Goal: Information Seeking & Learning: Learn about a topic

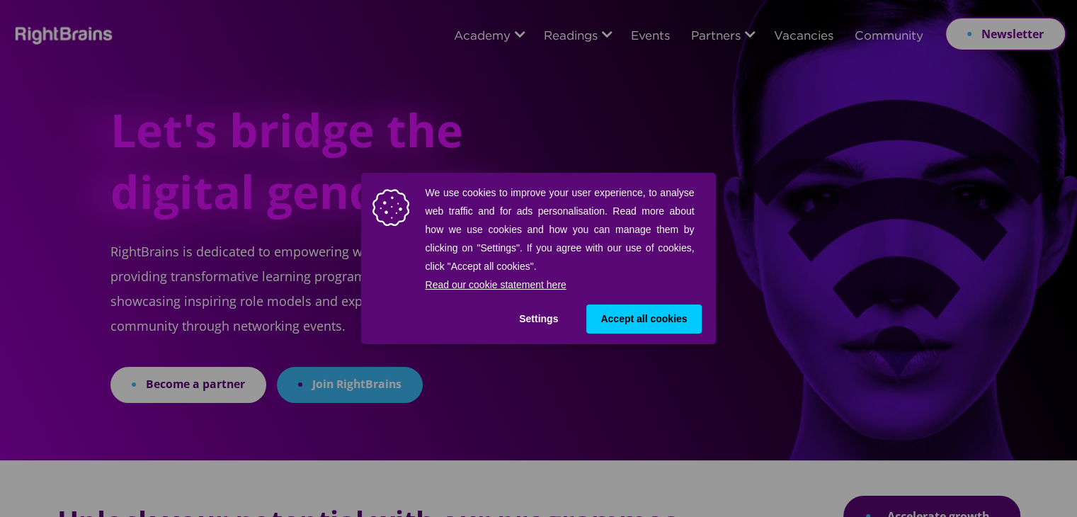
click at [314, 197] on div "We use cookies to improve your user experience, to analyse web traffic and for …" at bounding box center [538, 258] width 1077 height 517
click at [626, 318] on span "Accept all cookies" at bounding box center [643, 319] width 86 height 15
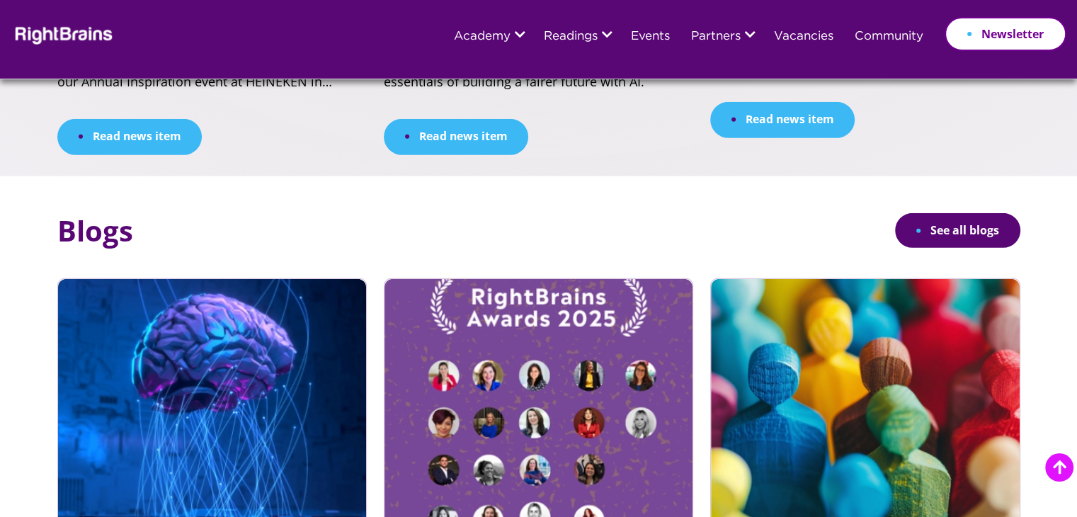
scroll to position [4284, 0]
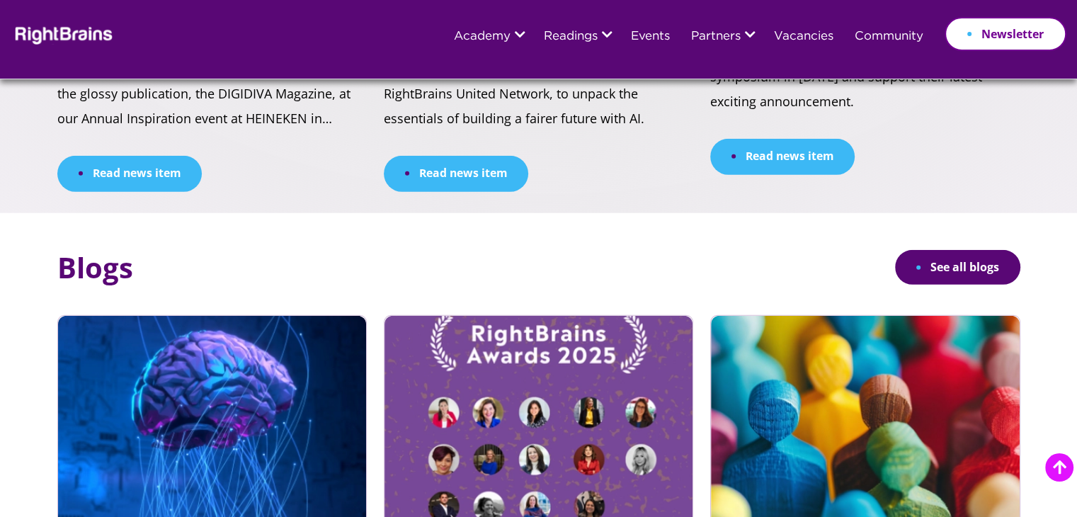
click at [181, 316] on img at bounding box center [212, 456] width 308 height 280
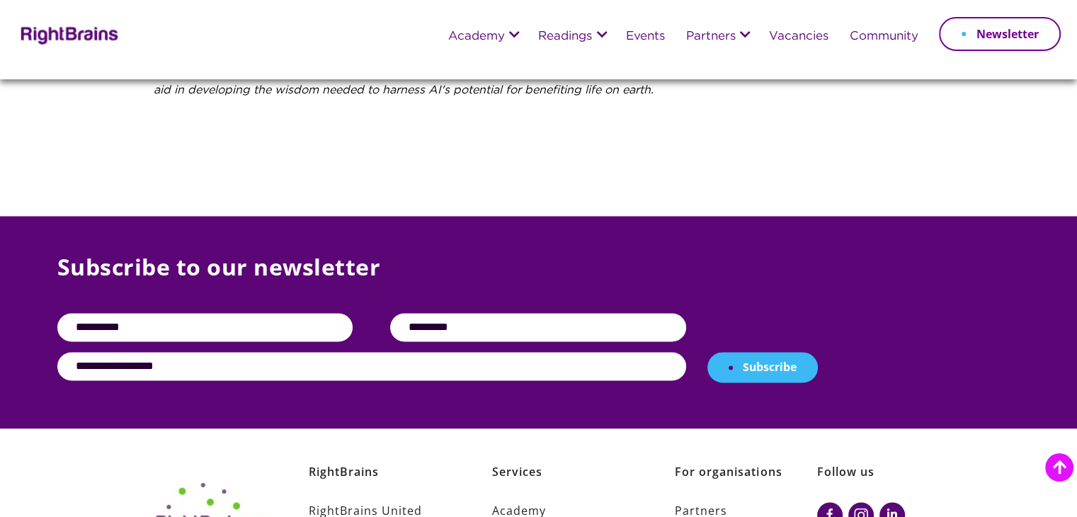
scroll to position [2267, 0]
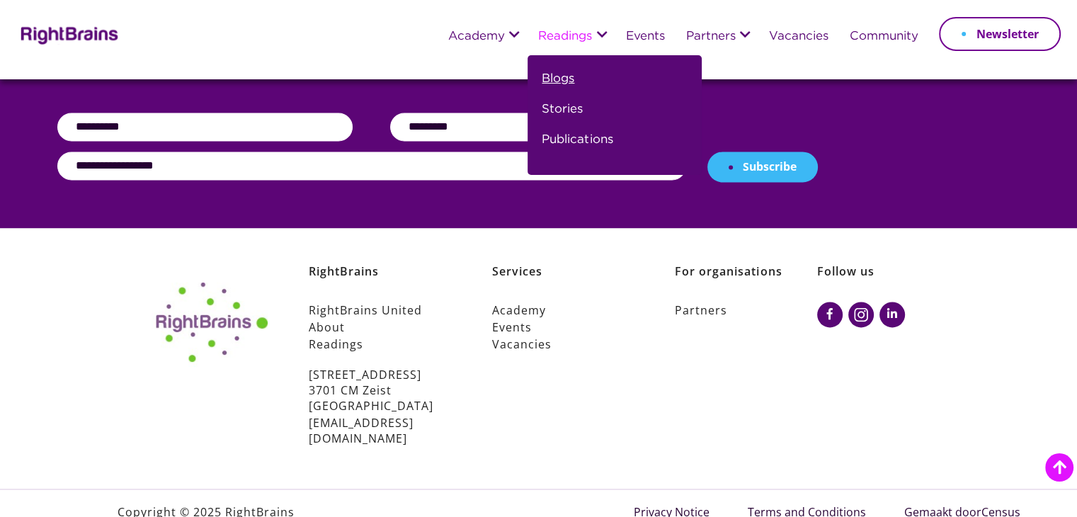
click at [567, 76] on link "Blogs" at bounding box center [558, 84] width 33 height 30
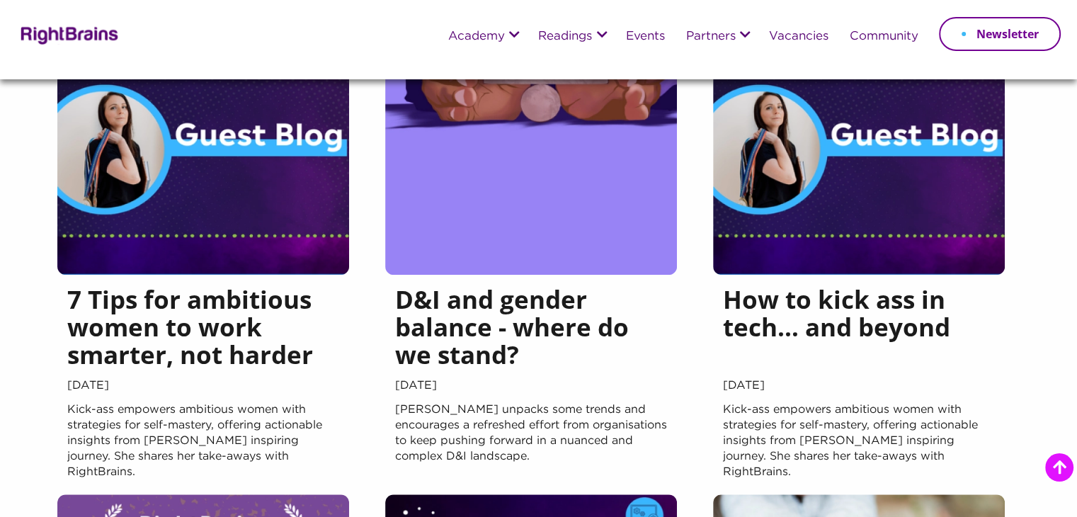
scroll to position [681, 0]
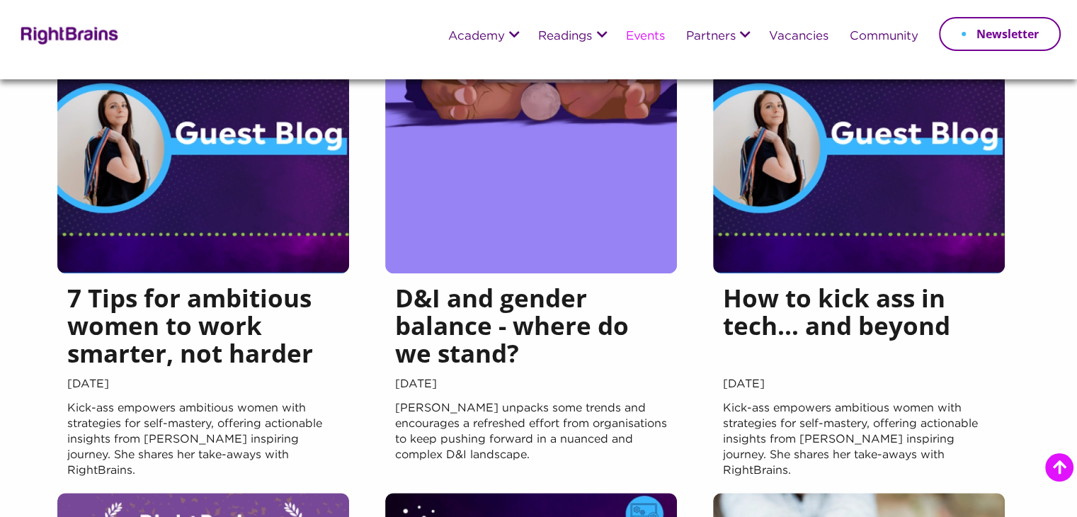
click at [632, 33] on link "Events" at bounding box center [644, 36] width 39 height 13
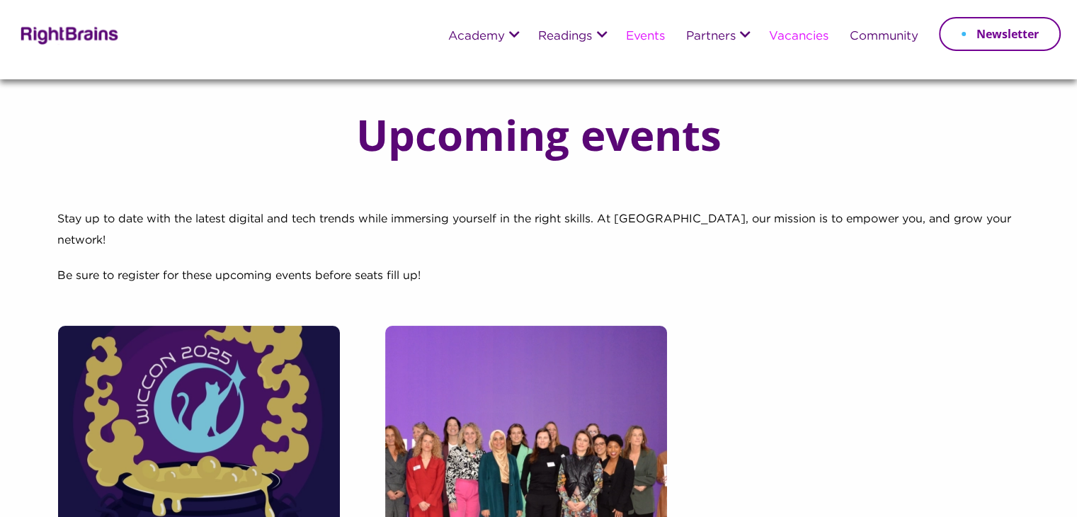
click at [799, 39] on link "Vacancies" at bounding box center [797, 36] width 59 height 13
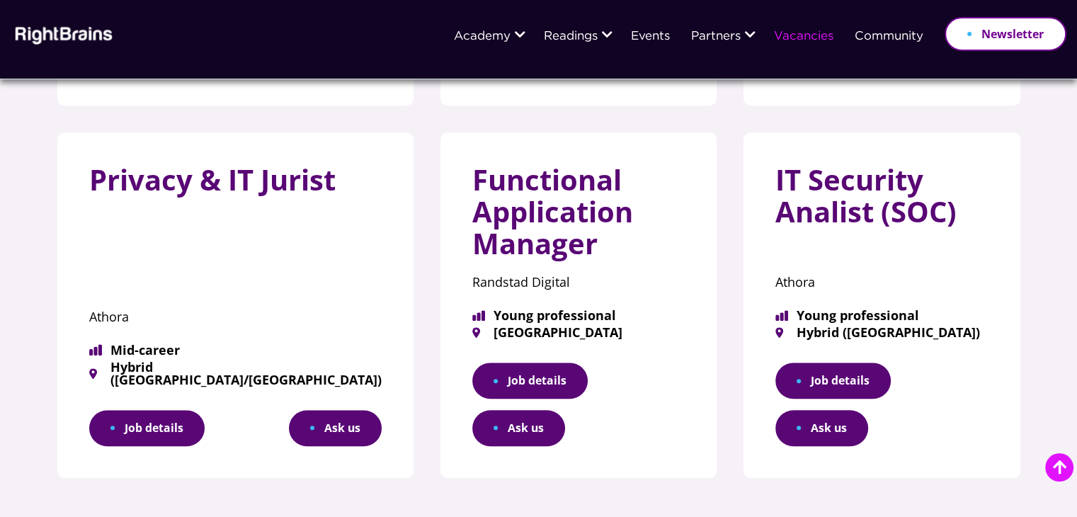
scroll to position [896, 0]
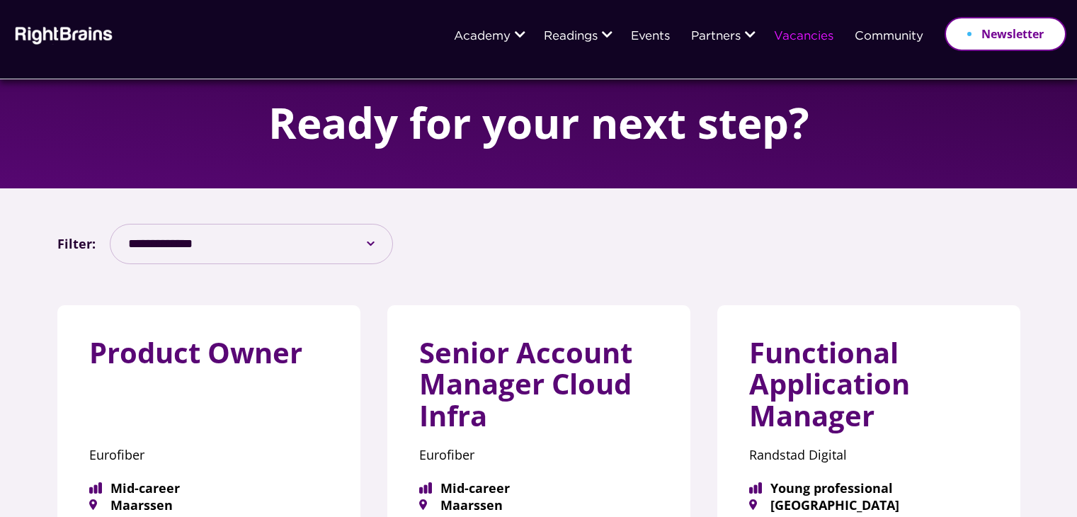
scroll to position [127, 0]
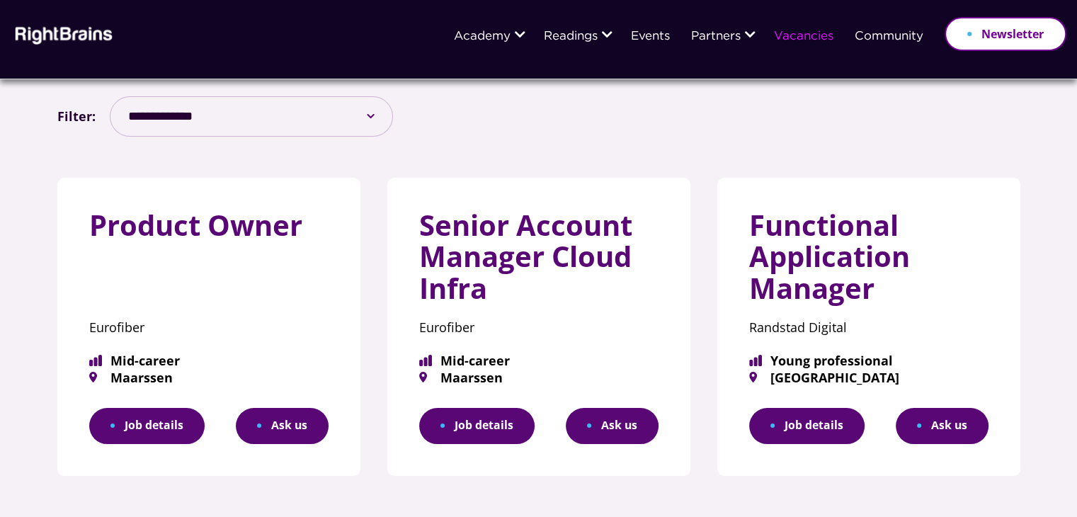
click at [475, 419] on link "Job details" at bounding box center [476, 426] width 115 height 36
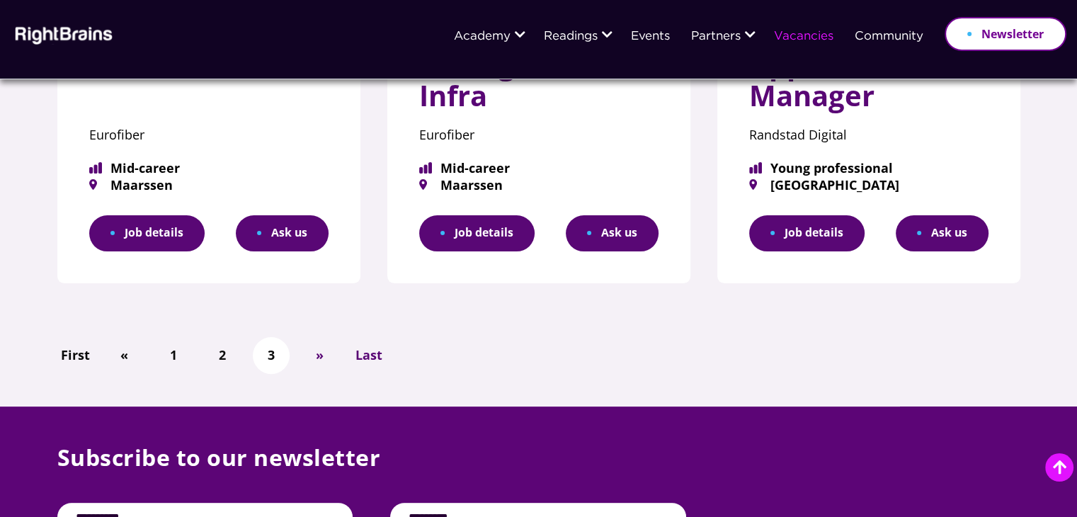
scroll to position [356, 0]
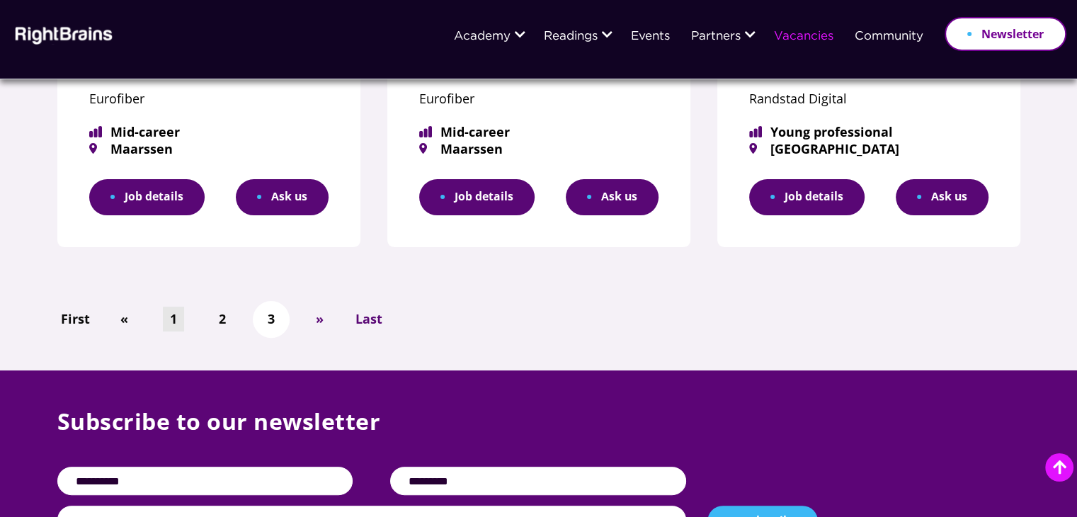
click at [178, 312] on link "1" at bounding box center [173, 319] width 21 height 25
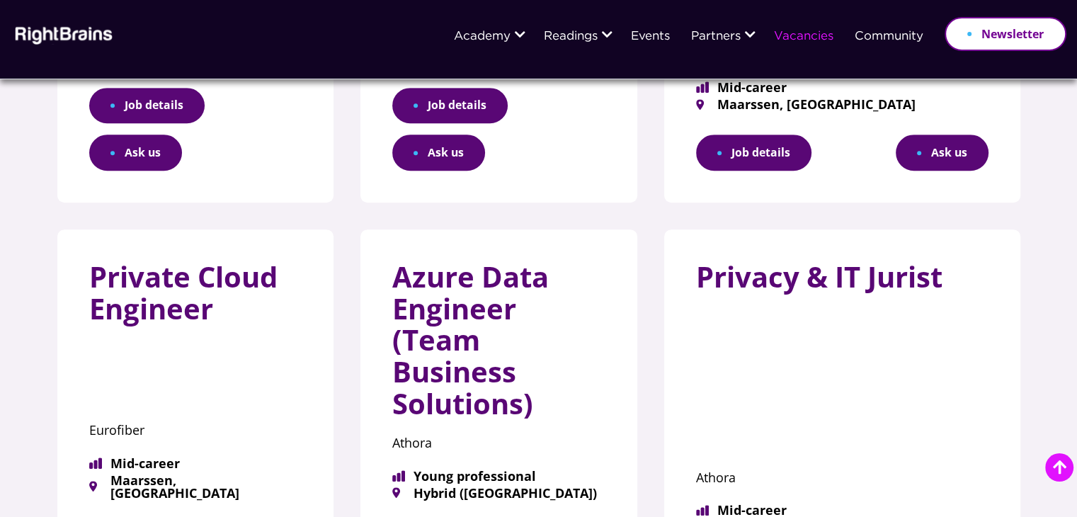
scroll to position [823, 0]
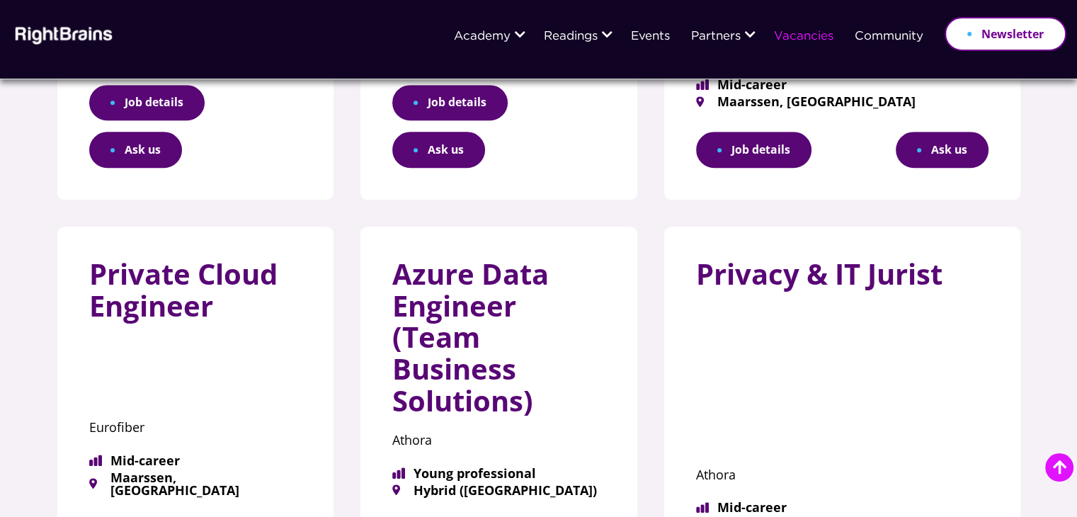
click at [68, 34] on img at bounding box center [62, 34] width 103 height 21
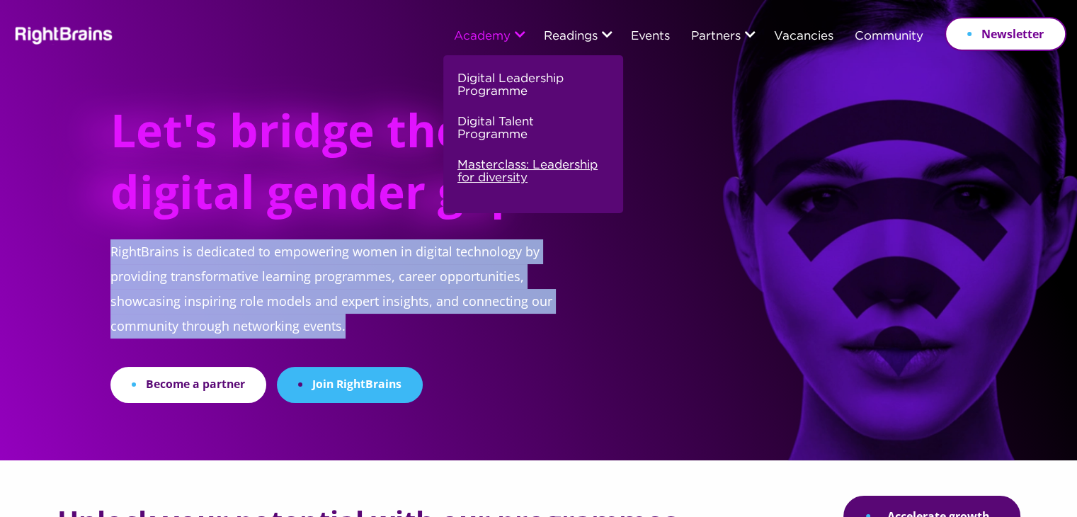
click at [505, 170] on link "Masterclass: Leadership for diversity" at bounding box center [531, 177] width 148 height 43
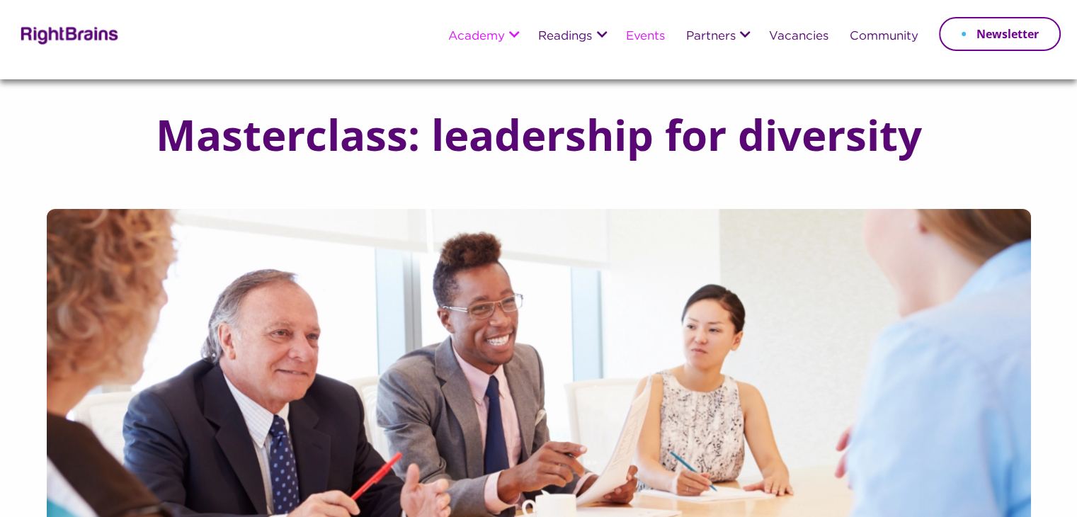
click at [644, 34] on link "Events" at bounding box center [644, 36] width 39 height 13
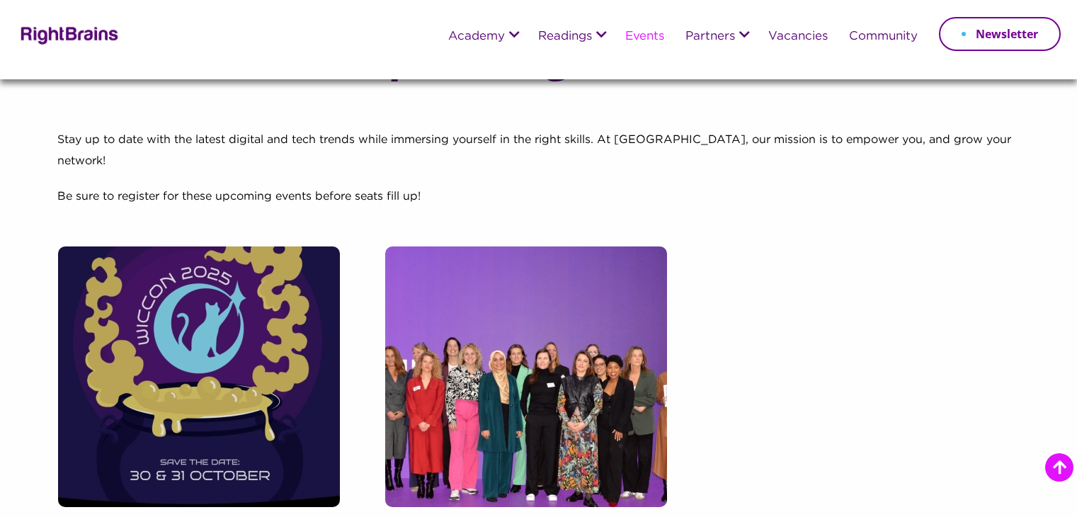
scroll to position [571, 0]
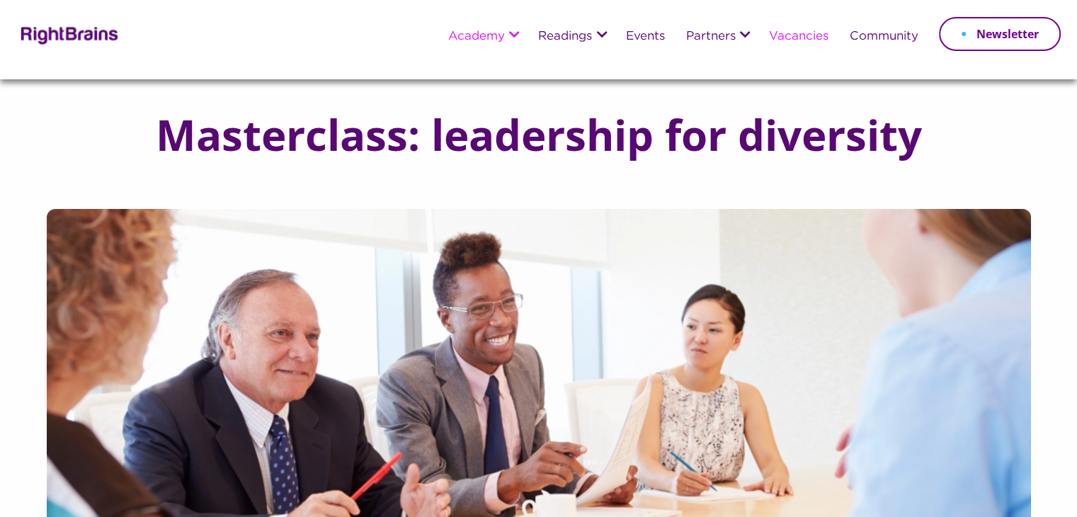
click at [799, 38] on link "Vacancies" at bounding box center [797, 36] width 59 height 13
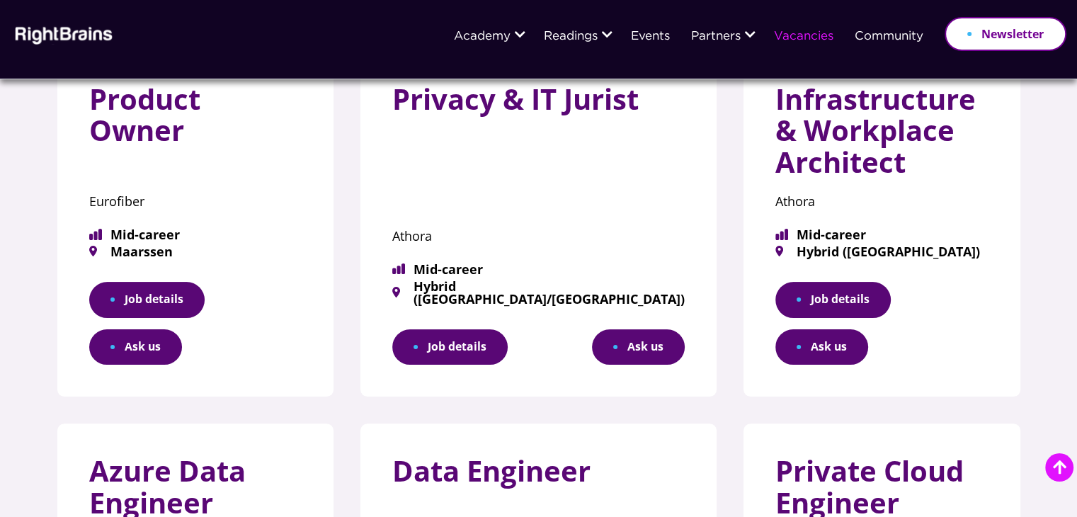
scroll to position [254, 0]
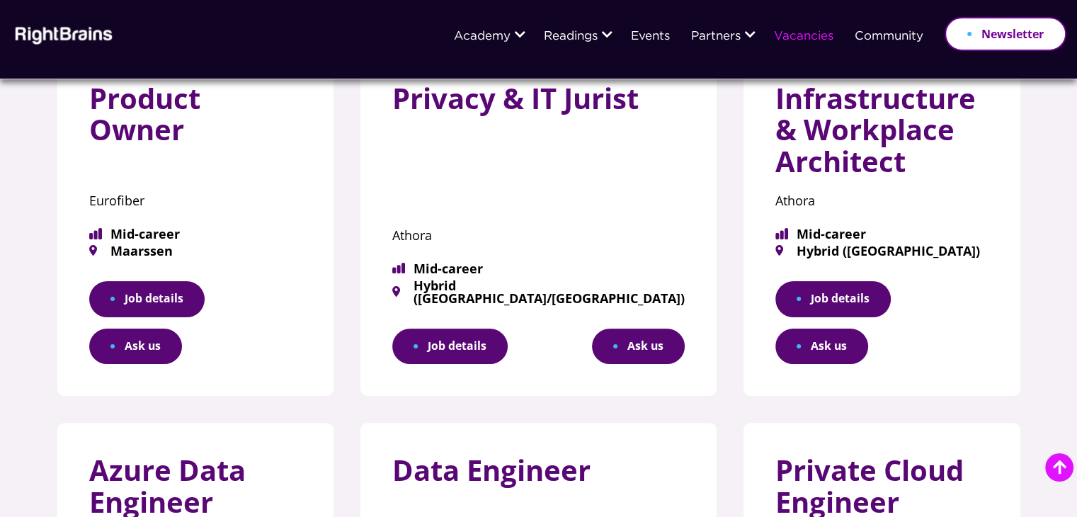
click at [487, 328] on link "Job details" at bounding box center [449, 346] width 115 height 36
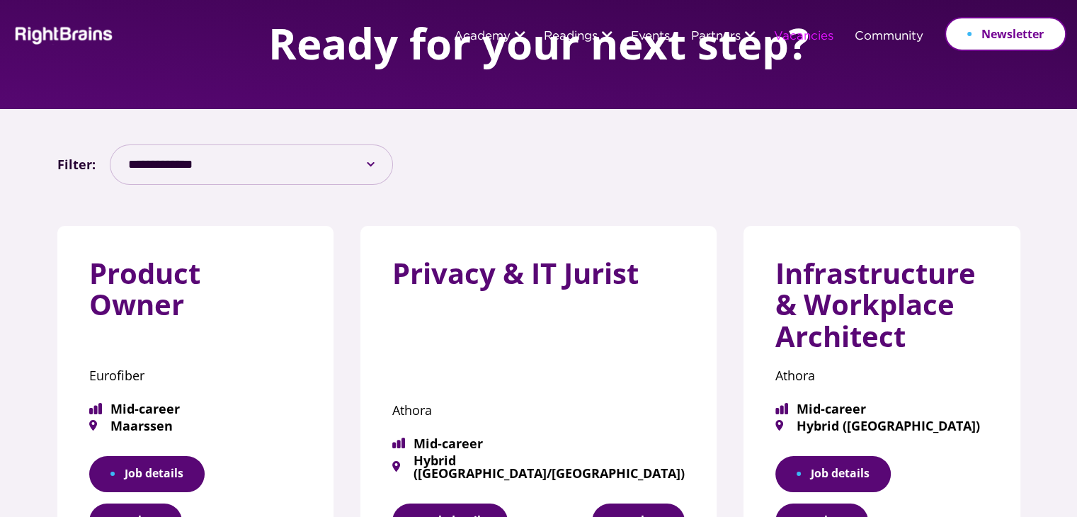
scroll to position [0, 0]
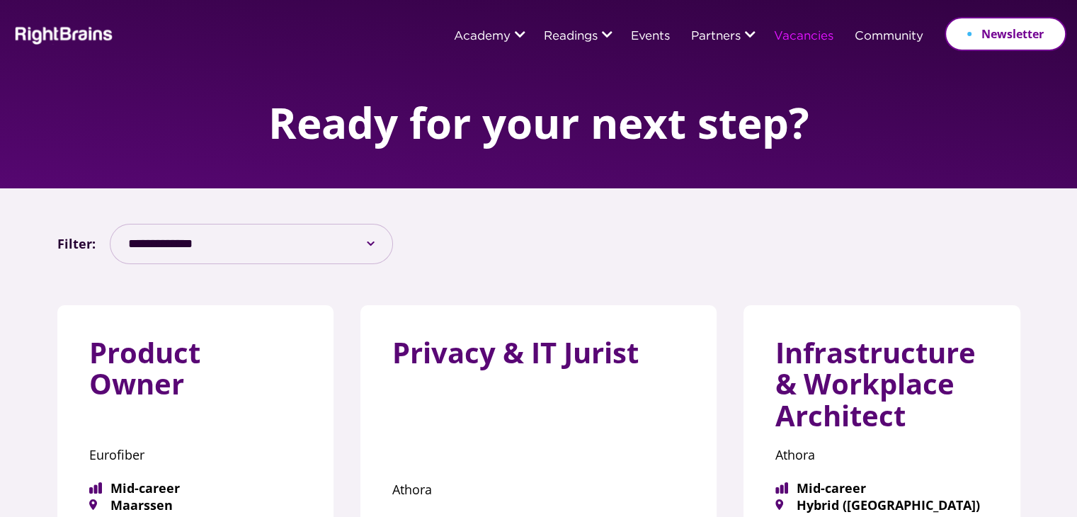
click at [60, 41] on img at bounding box center [62, 34] width 103 height 21
